Goal: Task Accomplishment & Management: Use online tool/utility

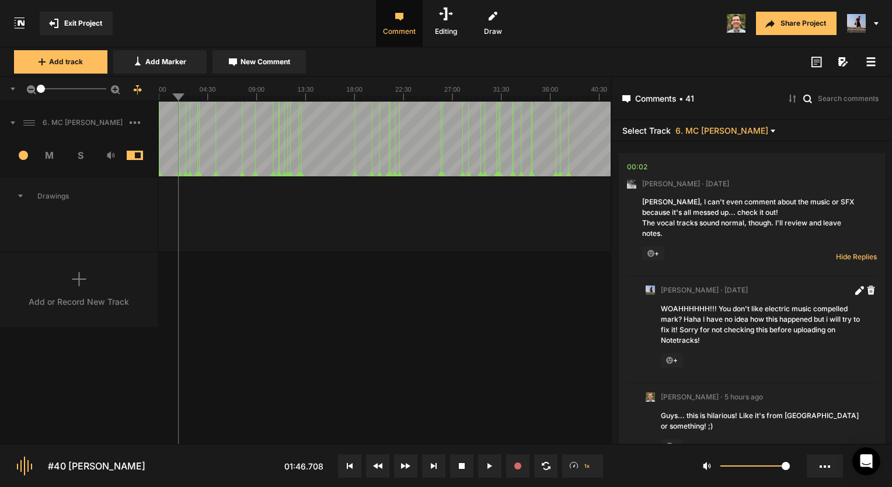
scroll to position [196, 0]
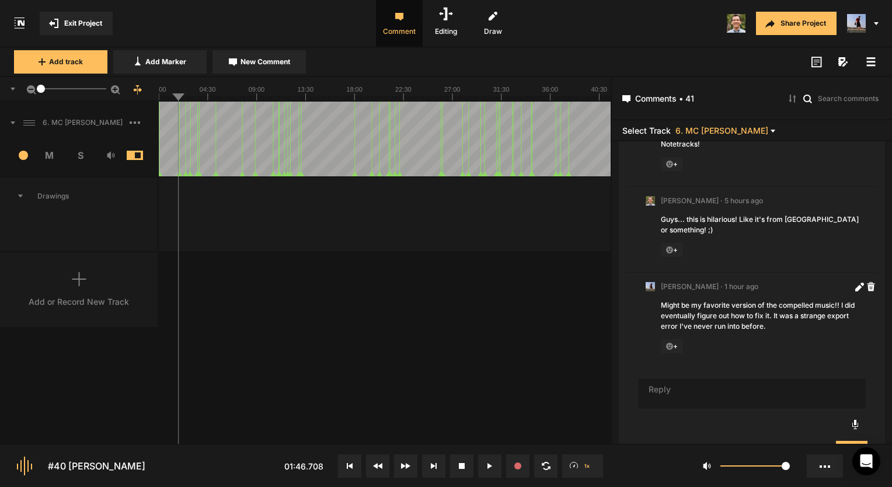
click at [71, 277] on div "Add or Record New Track" at bounding box center [79, 289] width 159 height 75
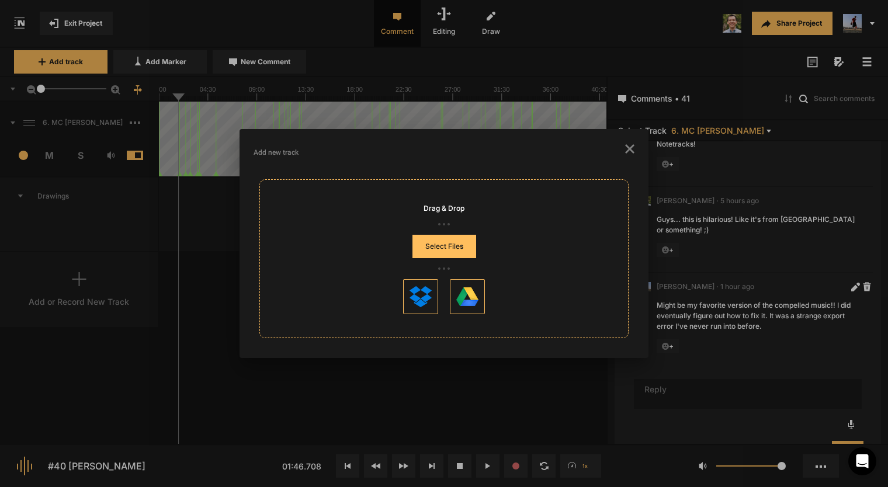
click at [455, 244] on button "Select Files" at bounding box center [444, 246] width 64 height 23
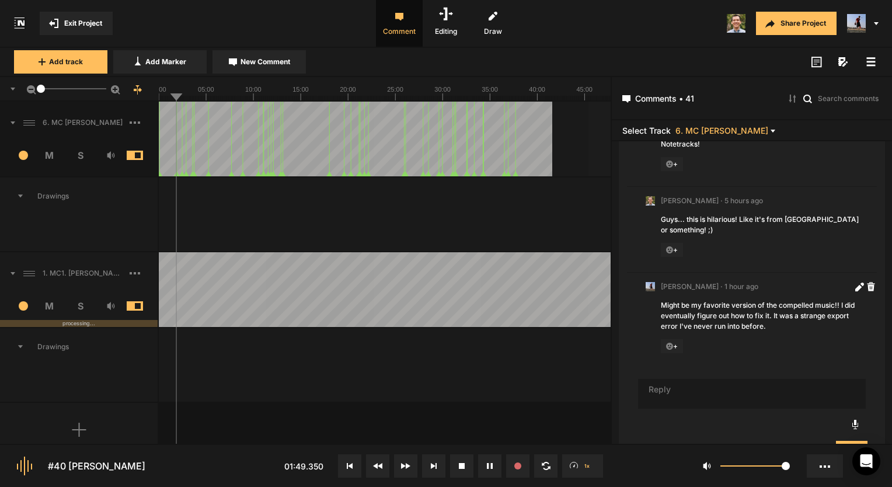
click at [57, 155] on span "M" at bounding box center [49, 155] width 31 height 14
click at [207, 102] on div at bounding box center [385, 139] width 452 height 75
click at [162, 90] on text "00:00" at bounding box center [158, 89] width 16 height 7
click at [159, 92] on text "00:00" at bounding box center [158, 89] width 16 height 7
drag, startPoint x: 40, startPoint y: 87, endPoint x: 23, endPoint y: 91, distance: 17.3
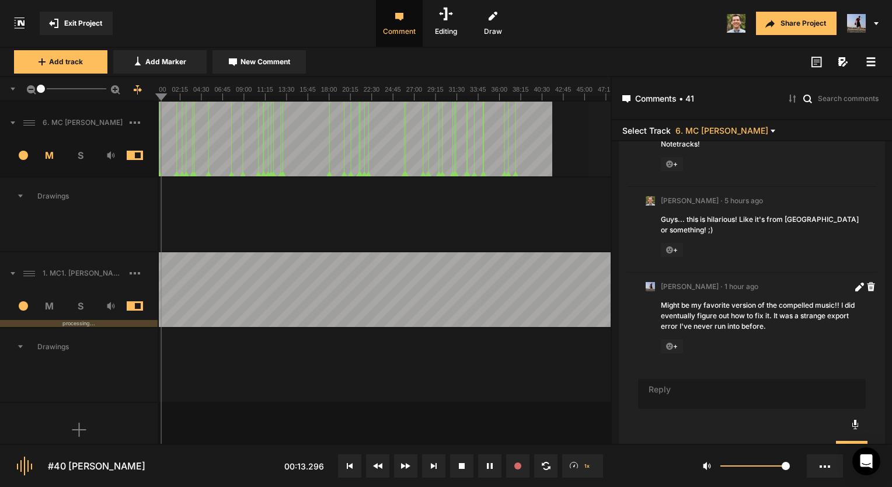
click at [23, 91] on div "1" at bounding box center [79, 89] width 159 height 25
click at [565, 92] on text "42:45" at bounding box center [563, 89] width 16 height 7
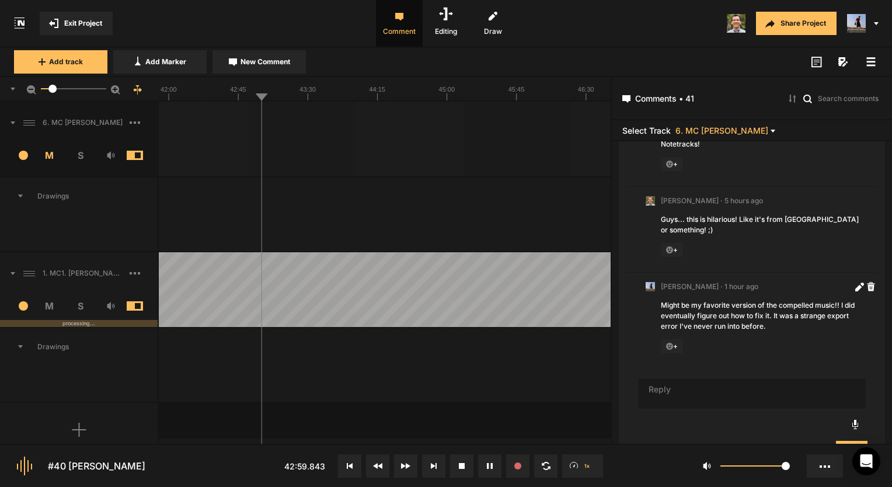
drag, startPoint x: 43, startPoint y: 86, endPoint x: 53, endPoint y: 93, distance: 12.2
click at [53, 93] on mat-slider "9.8" at bounding box center [73, 89] width 75 height 28
click at [454, 33] on span "Editing" at bounding box center [446, 23] width 47 height 47
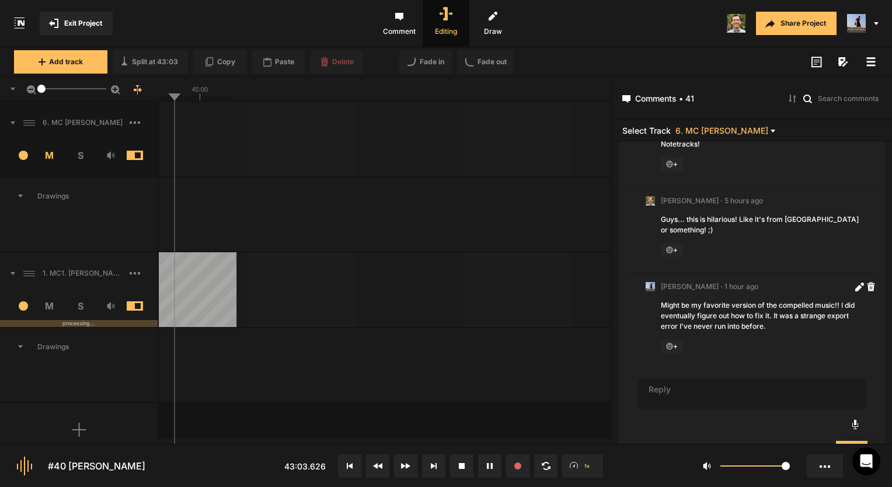
drag, startPoint x: 53, startPoint y: 85, endPoint x: 41, endPoint y: 86, distance: 12.3
click at [41, 86] on div at bounding box center [41, 89] width 8 height 8
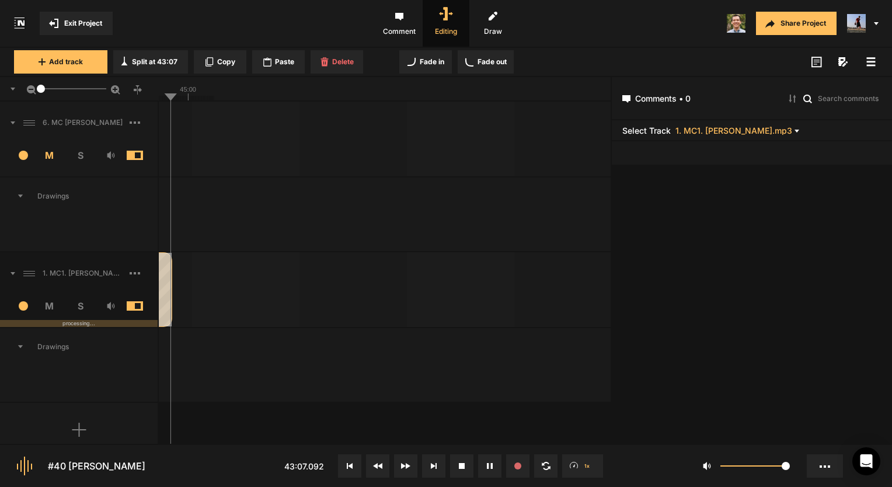
click at [169, 272] on div at bounding box center [171, 289] width 4 height 75
click at [171, 97] on line at bounding box center [171, 98] width 0 height 5
click at [437, 32] on span "Editing" at bounding box center [446, 23] width 47 height 47
click at [404, 31] on span "Comment" at bounding box center [399, 23] width 47 height 47
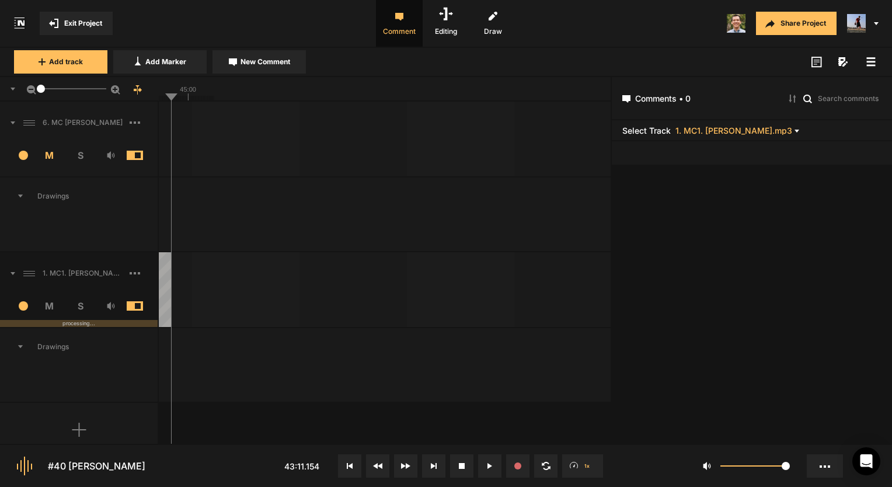
drag, startPoint x: 155, startPoint y: 92, endPoint x: 162, endPoint y: 95, distance: 7.6
click at [155, 92] on div "1" at bounding box center [79, 89] width 159 height 25
click at [164, 96] on line at bounding box center [164, 98] width 0 height 5
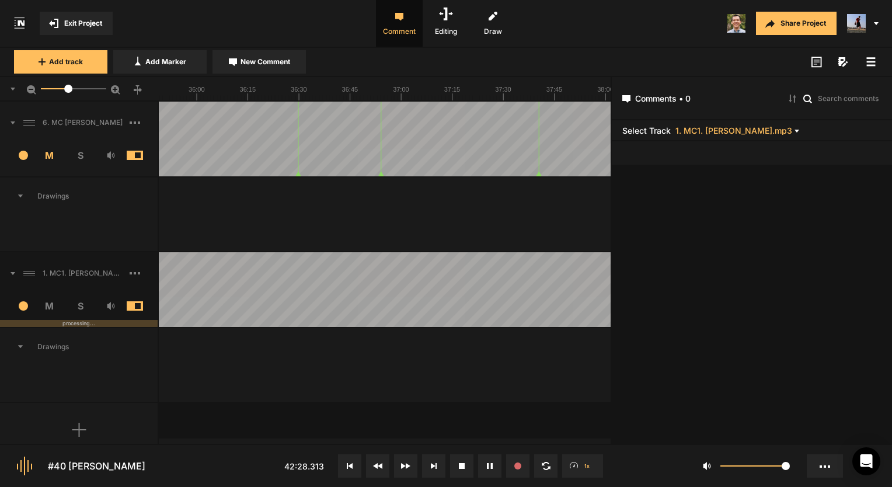
drag, startPoint x: 44, startPoint y: 91, endPoint x: 68, endPoint y: 90, distance: 24.5
click at [68, 90] on div at bounding box center [68, 89] width 8 height 8
